Goal: Find specific page/section: Find specific page/section

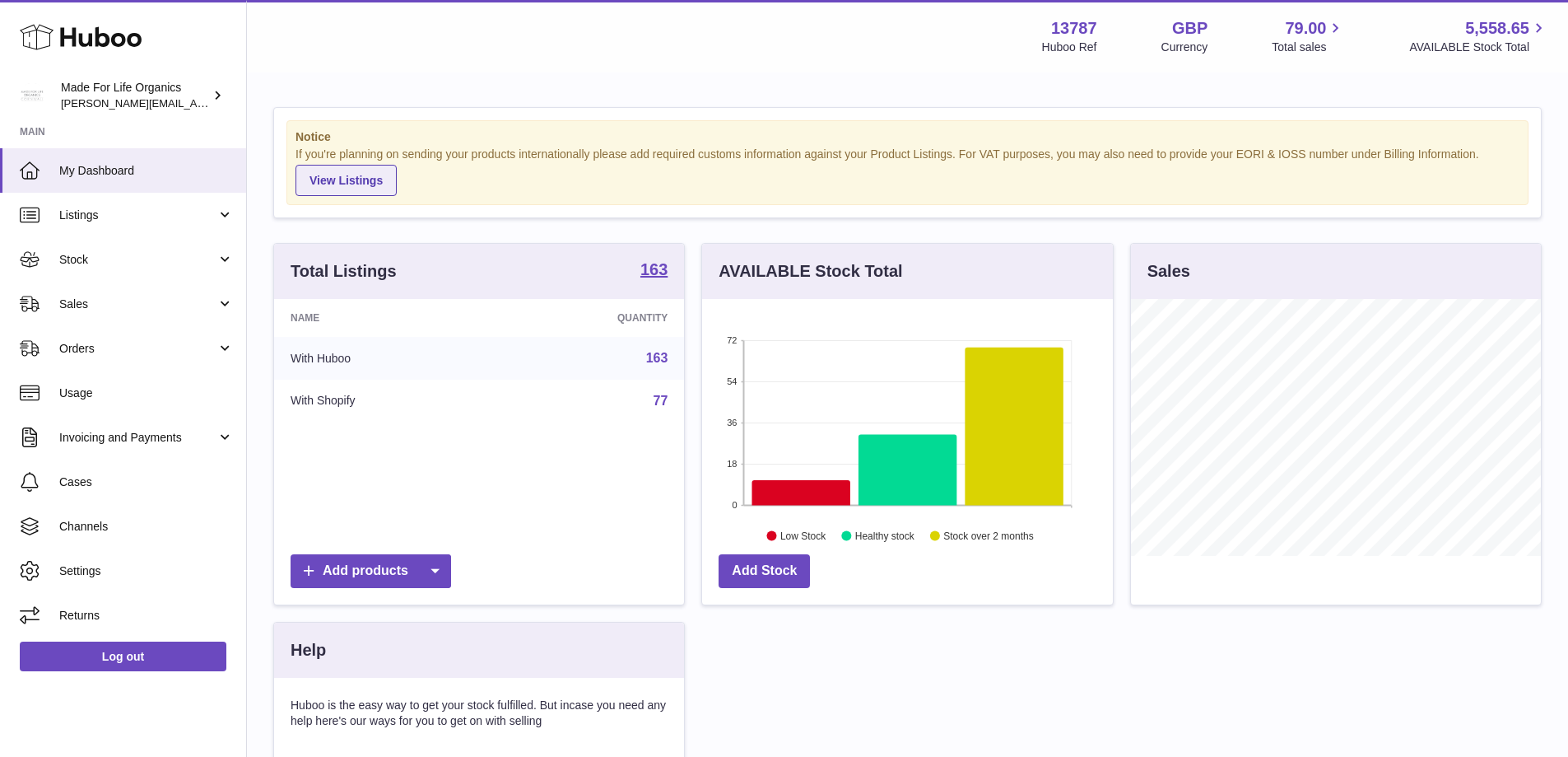
scroll to position [257, 411]
click at [105, 310] on span "Sales" at bounding box center [138, 304] width 157 height 16
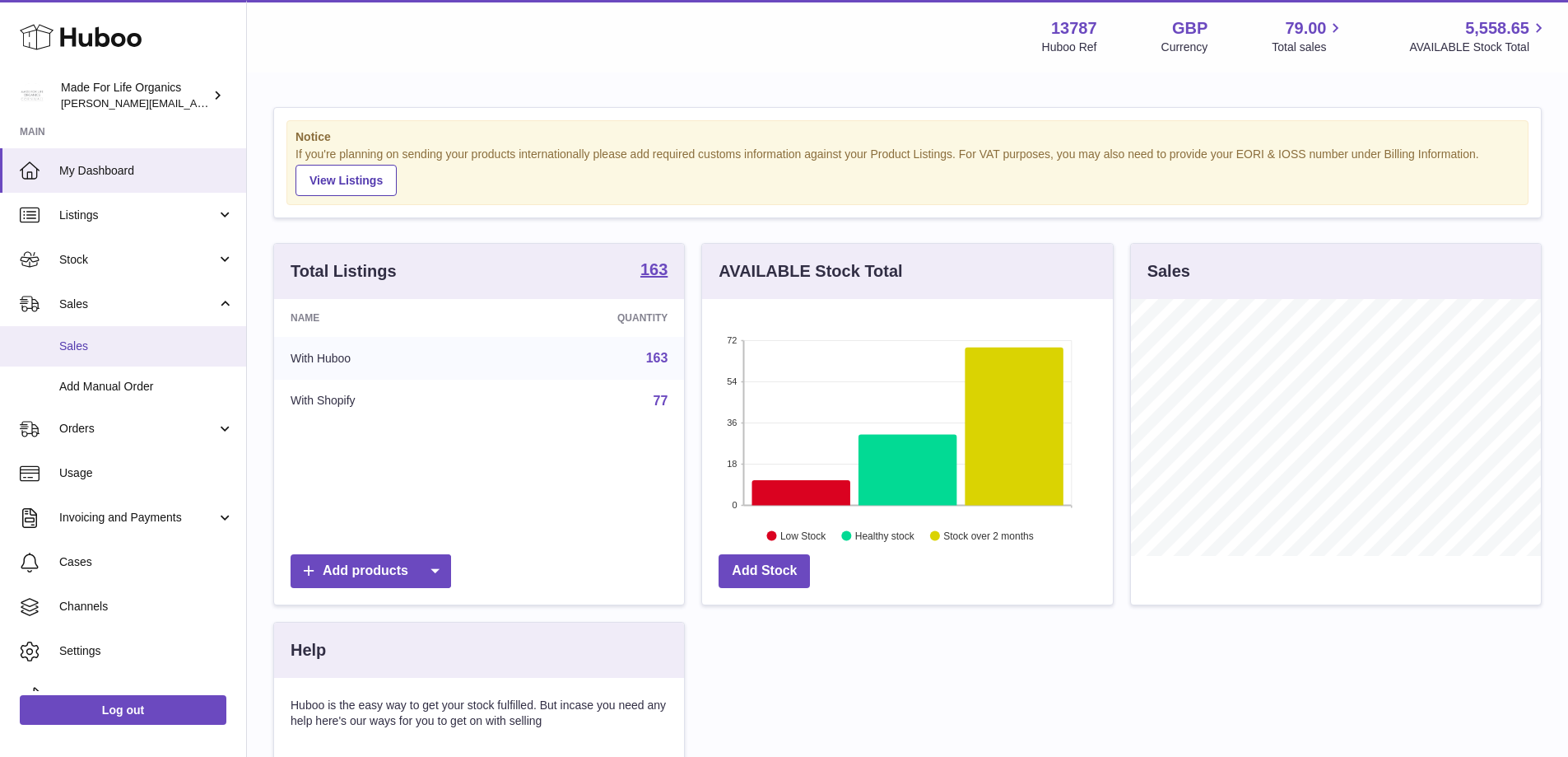
click at [85, 343] on span "Sales" at bounding box center [147, 346] width 174 height 16
